Goal: Task Accomplishment & Management: Use online tool/utility

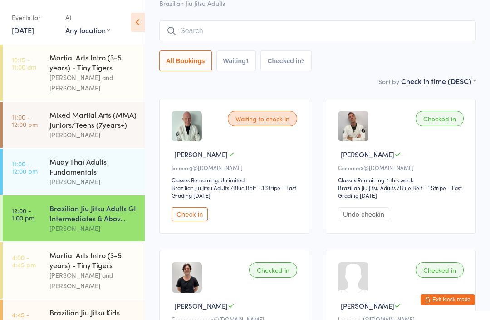
scroll to position [60, 0]
click at [439, 32] on input "search" at bounding box center [317, 31] width 317 height 21
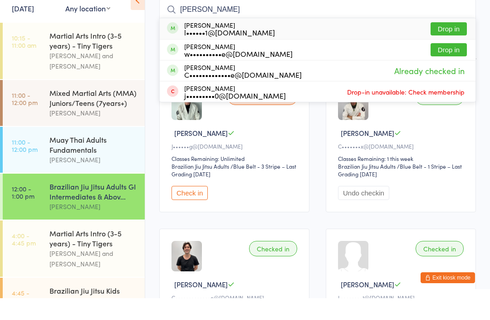
type input "[PERSON_NAME]"
click at [451, 65] on button "Drop in" at bounding box center [449, 71] width 36 height 13
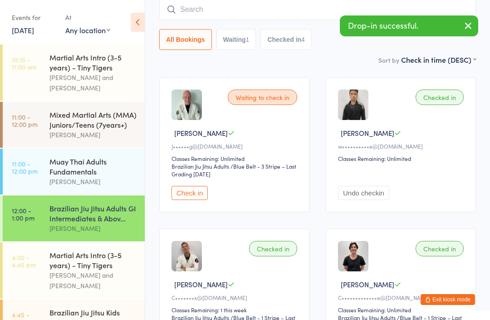
click at [279, 20] on input "search" at bounding box center [317, 9] width 317 height 21
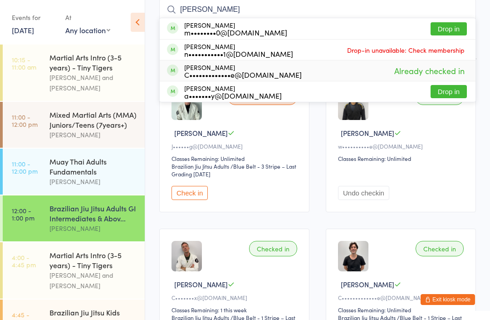
type input "[PERSON_NAME]"
click at [287, 74] on div "[PERSON_NAME] C•••••••••••••e@[DOMAIN_NAME] Already checked in" at bounding box center [318, 70] width 316 height 20
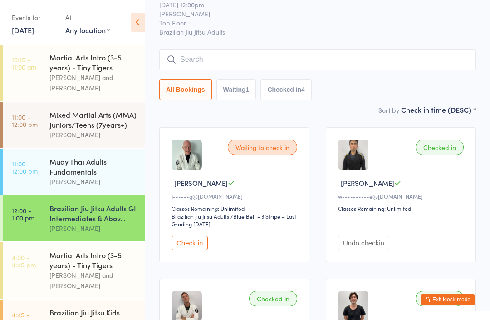
scroll to position [32, 0]
click at [378, 67] on input "search" at bounding box center [317, 59] width 317 height 21
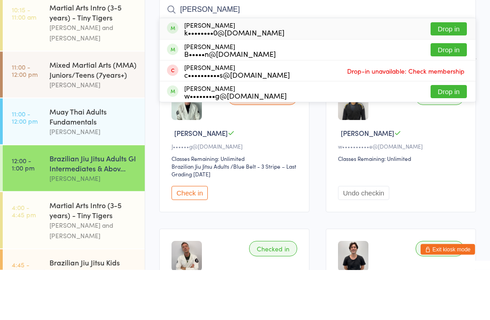
type input "[PERSON_NAME]"
click at [286, 69] on div "[PERSON_NAME] k••••••••0@[DOMAIN_NAME] Drop in" at bounding box center [318, 79] width 316 height 21
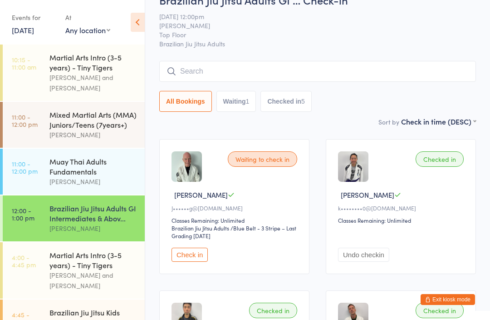
scroll to position [0, 0]
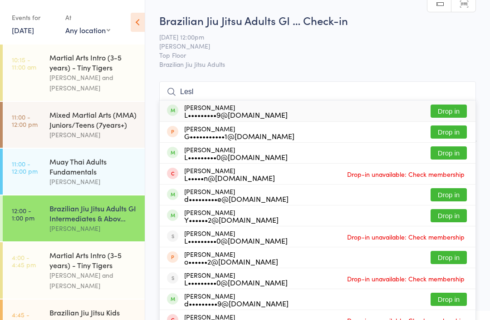
type input "Lesl"
click at [446, 113] on button "Drop in" at bounding box center [449, 110] width 36 height 13
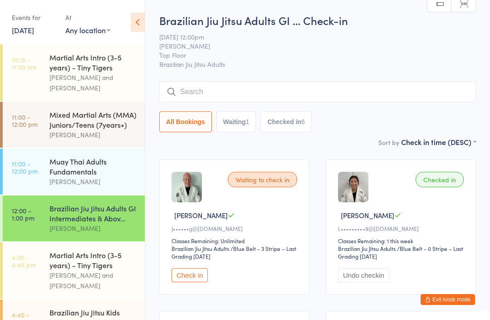
click at [279, 54] on span "Top Floor" at bounding box center [310, 54] width 303 height 9
